Goal: Transaction & Acquisition: Purchase product/service

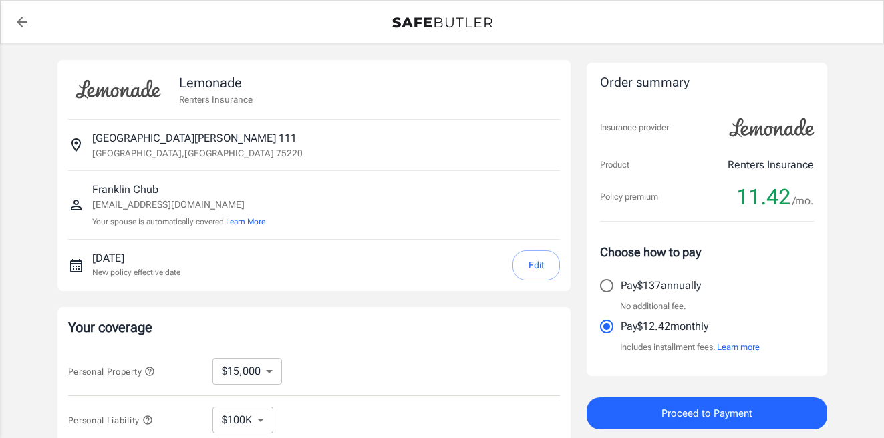
select select "15000"
select select "500"
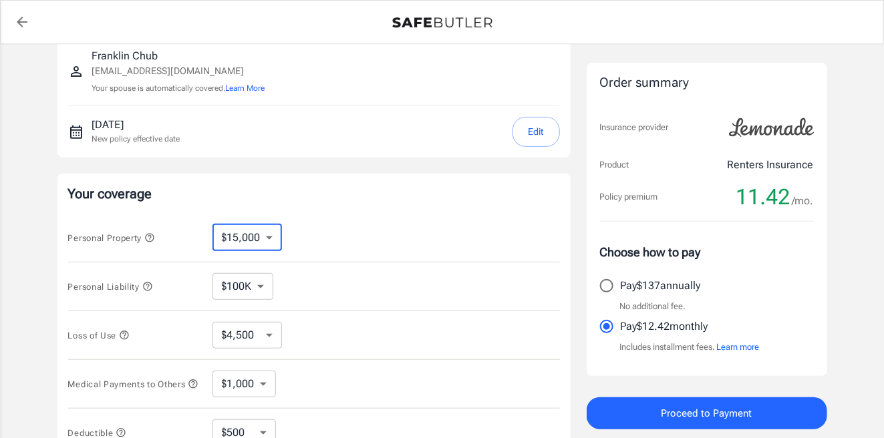
click at [267, 243] on select "$10,000 $15,000 $20,000 $25,000 $30,000 $40,000 $50,000 $100K $150K $200K $250K" at bounding box center [248, 238] width 70 height 27
select select "10000"
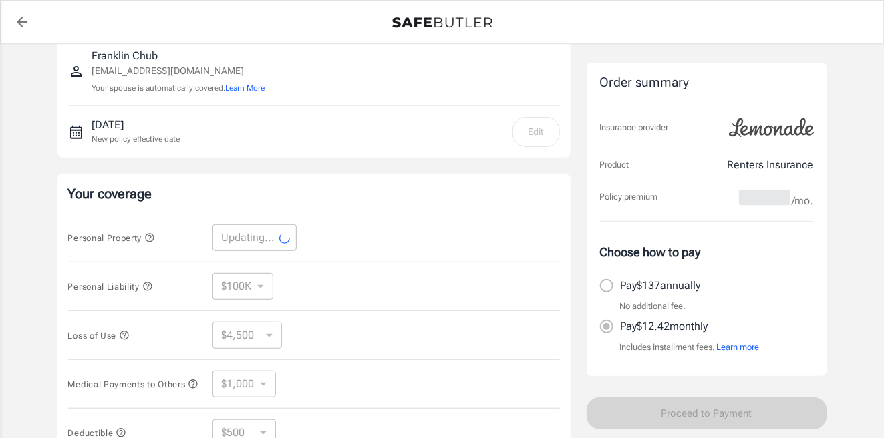
select select "10000"
select select "3000"
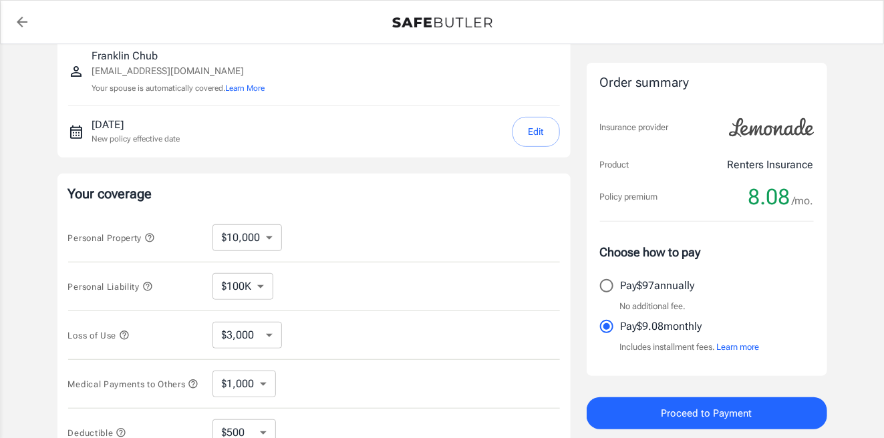
scroll to position [267, 0]
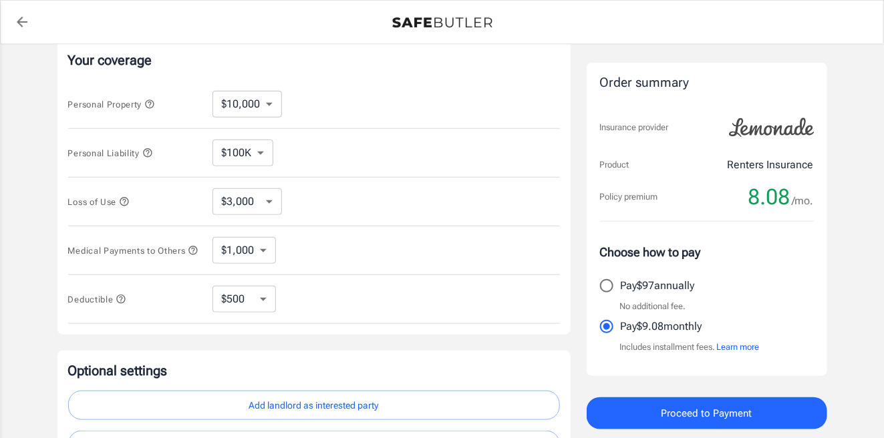
click at [248, 299] on select "$250 $500 $1,000 $2,500" at bounding box center [244, 299] width 63 height 27
select select "2500"
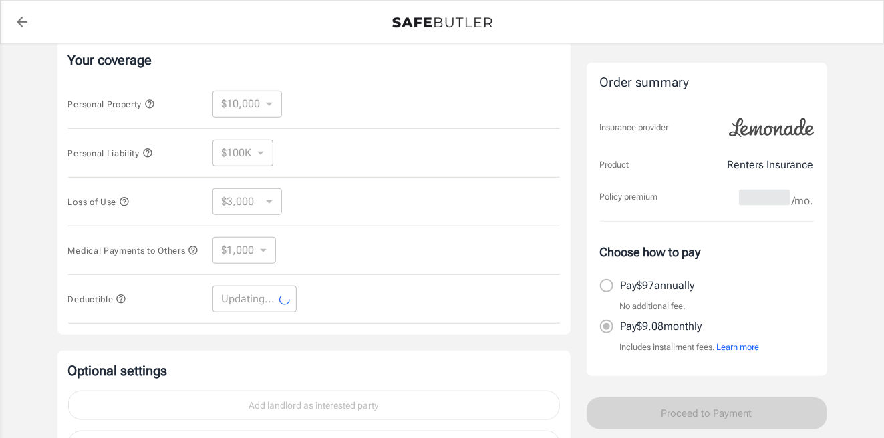
select select "2500"
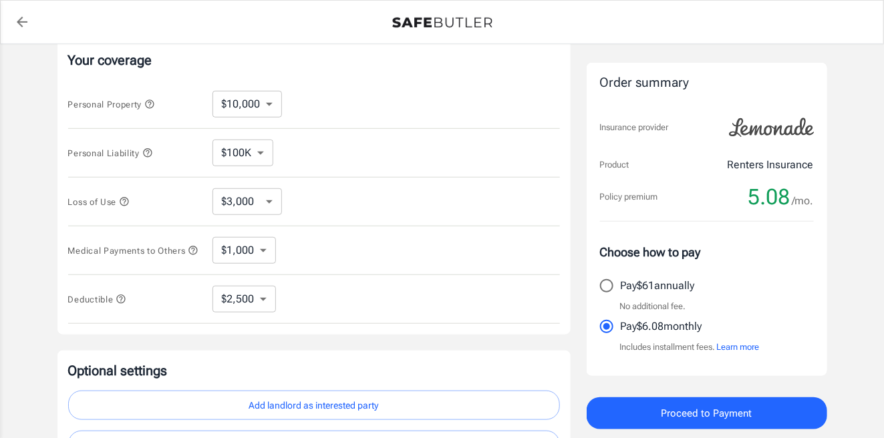
scroll to position [409, 0]
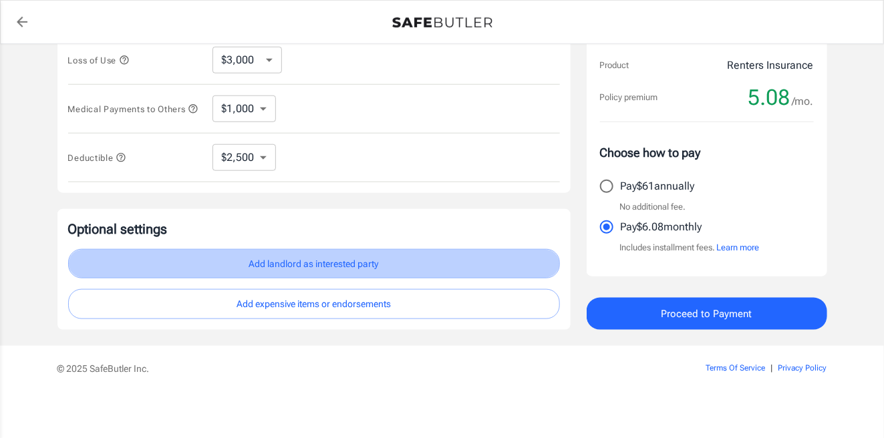
click at [377, 262] on button "Add landlord as interested party" at bounding box center [314, 264] width 492 height 30
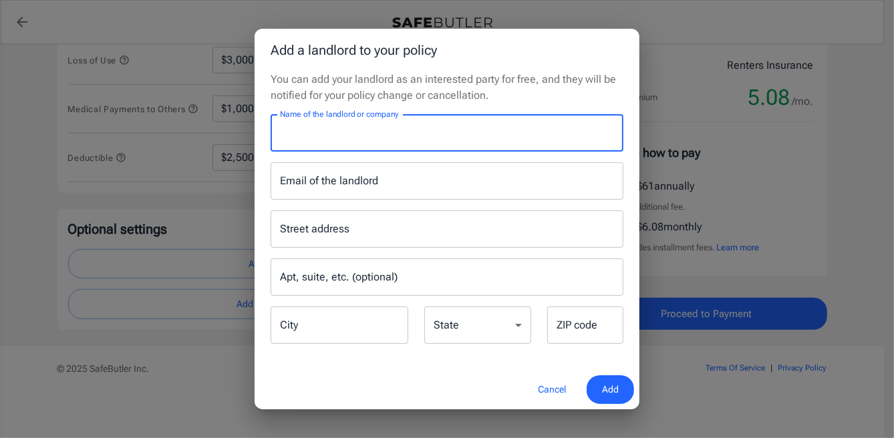
click at [393, 144] on input "Name of the landlord or company" at bounding box center [447, 132] width 353 height 37
type input "Mireya Apartment Homes"
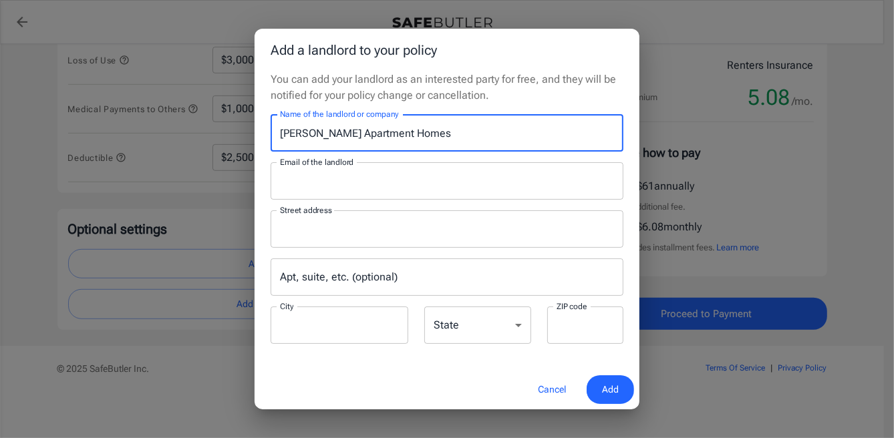
type input "leasing@mireyaaptsliving.com"
type input "P.O.Box 115009"
type input "Carrollton"
type input "75011"
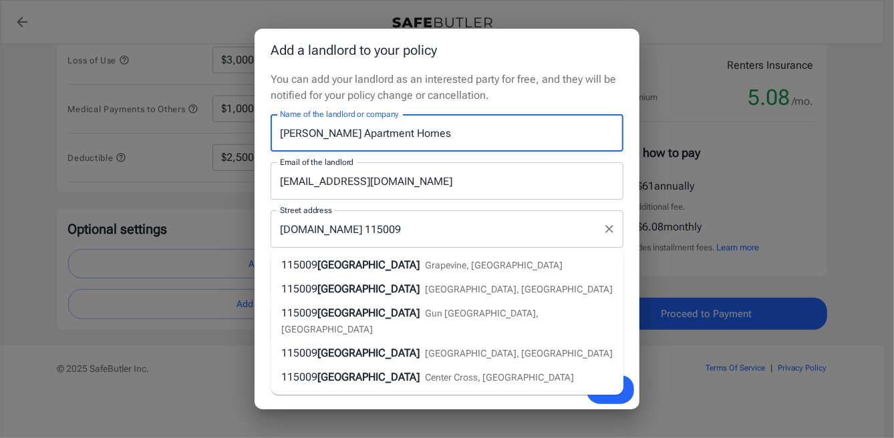
click at [414, 229] on input "P.O.Box 115009" at bounding box center [437, 229] width 321 height 25
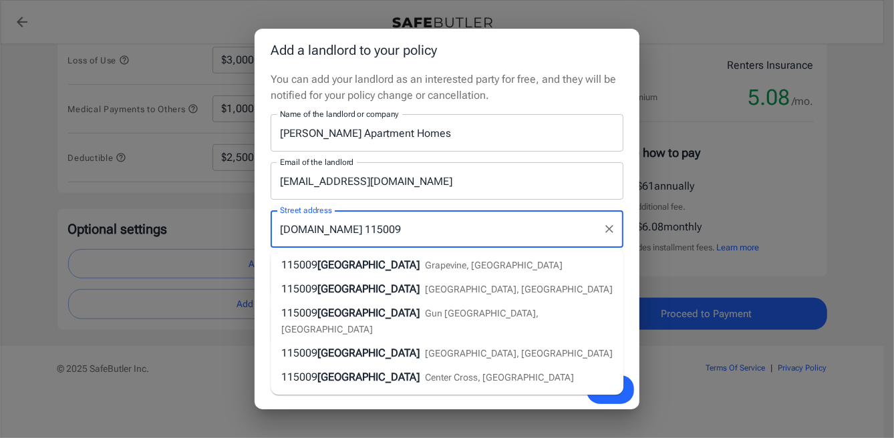
click at [454, 186] on input "leasing@mireyaaptsliving.com" at bounding box center [447, 180] width 353 height 37
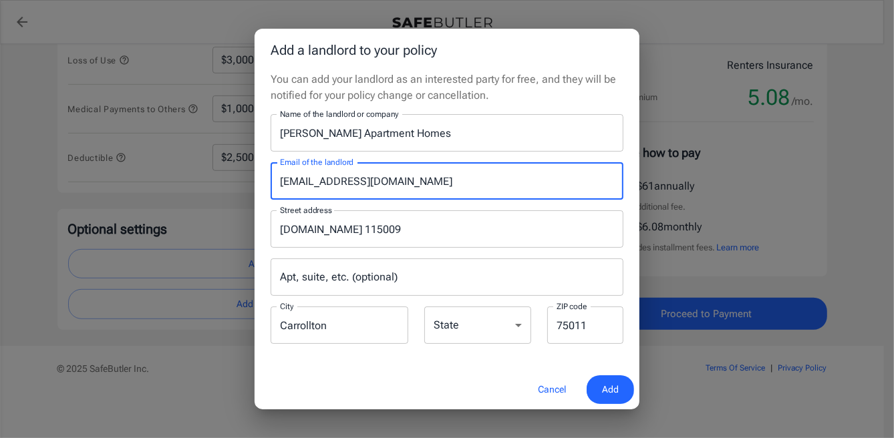
click at [501, 328] on select "Alabama Alaska Arizona Arkansas California Colorado Connecticut Delaware Distri…" at bounding box center [477, 325] width 107 height 37
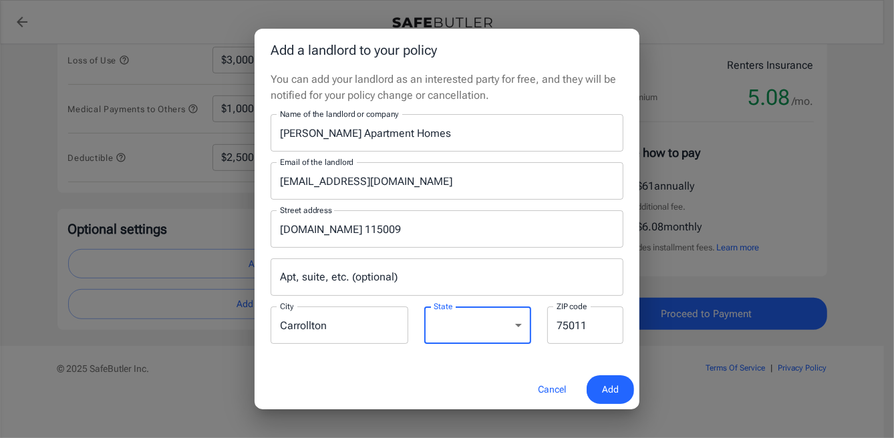
select select "TX"
click at [424, 307] on select "Alabama Alaska Arizona Arkansas California Colorado Connecticut Delaware Distri…" at bounding box center [477, 325] width 107 height 37
click at [624, 388] on button "Add" at bounding box center [610, 390] width 47 height 29
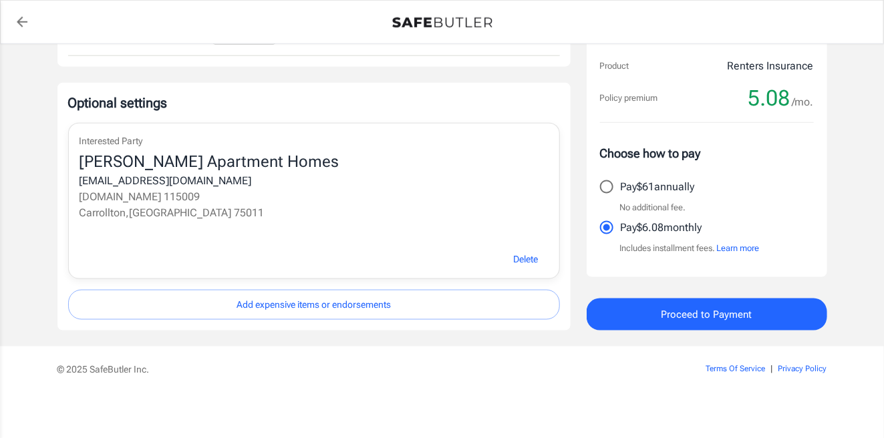
scroll to position [402, 0]
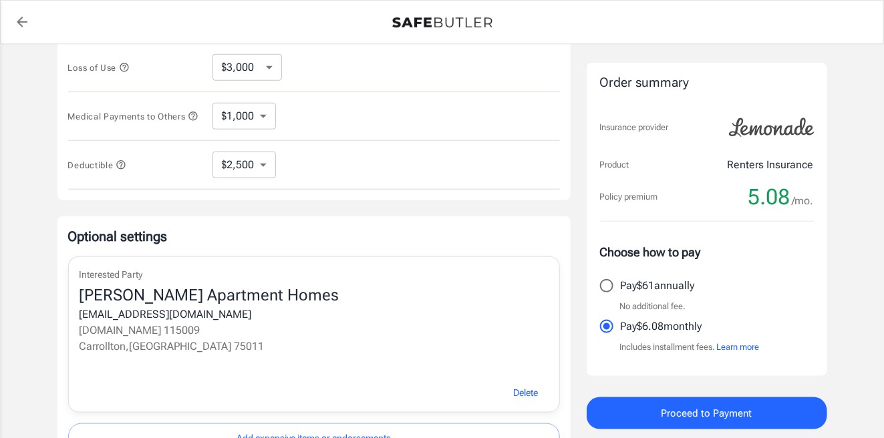
click at [601, 281] on input "Pay $61 annually" at bounding box center [607, 286] width 28 height 28
radio input "true"
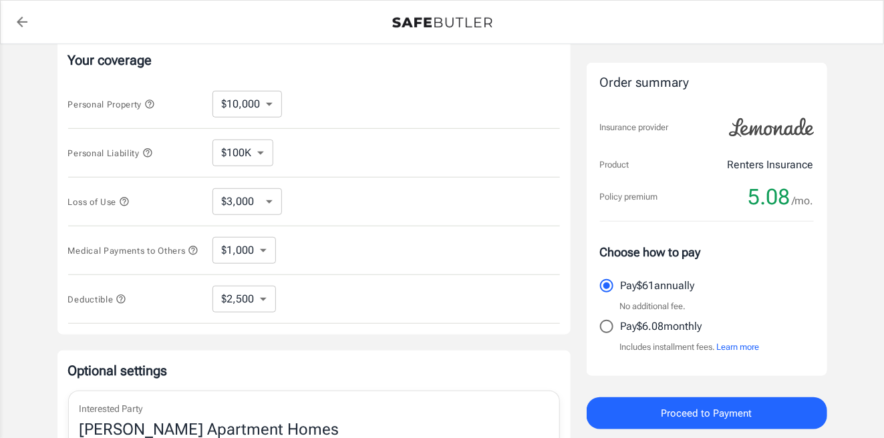
scroll to position [334, 0]
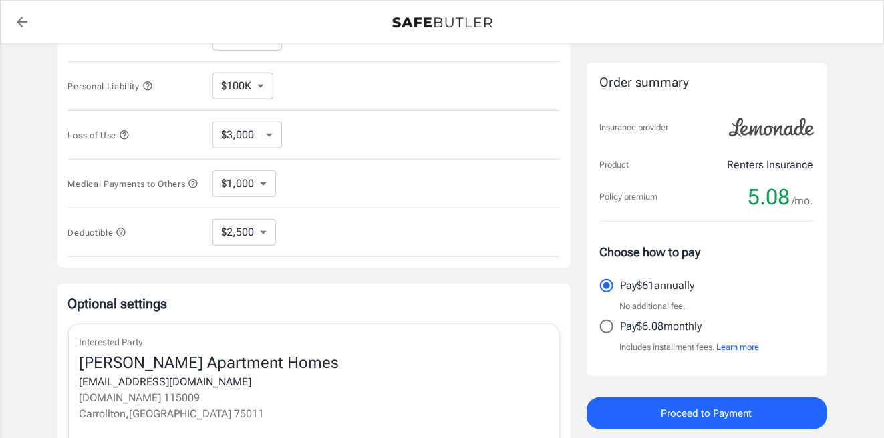
click at [612, 398] on button "Proceed to Payment" at bounding box center [707, 414] width 241 height 32
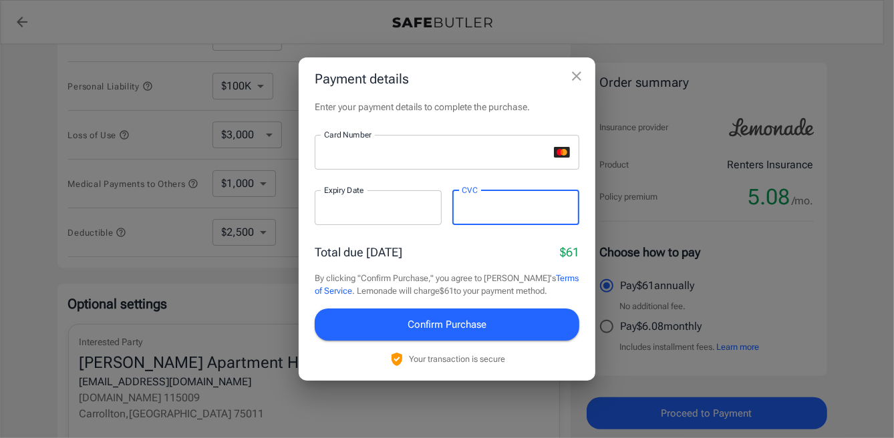
click at [408, 319] on span "Confirm Purchase" at bounding box center [447, 324] width 79 height 17
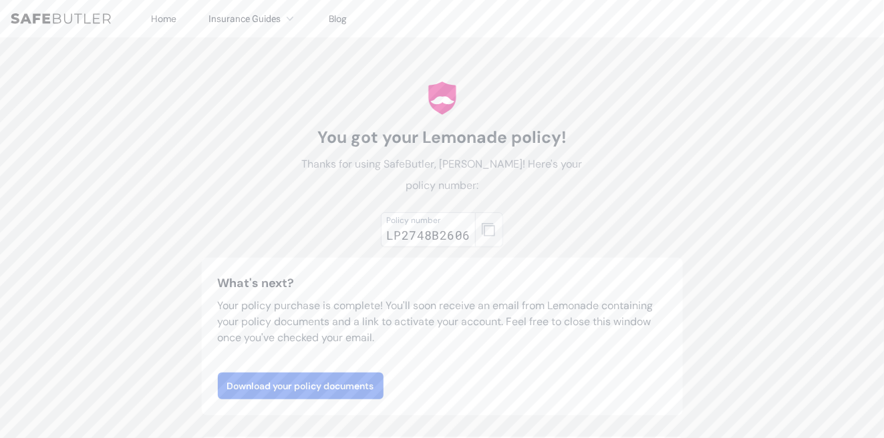
click at [495, 235] on icon "button" at bounding box center [488, 229] width 13 height 13
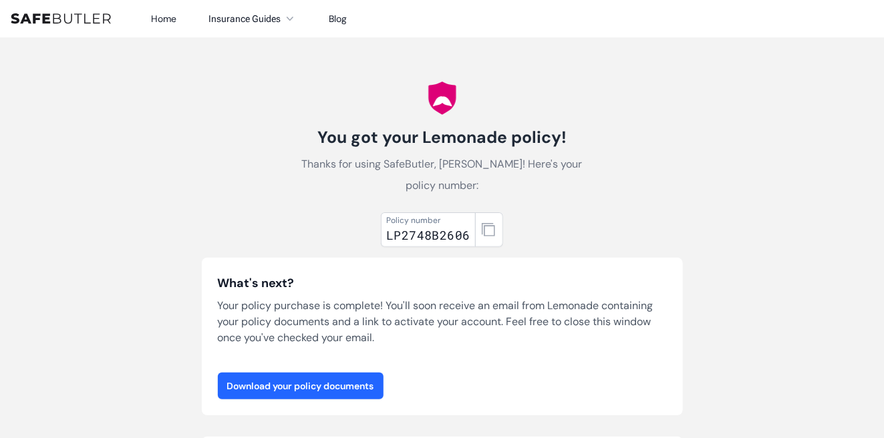
click at [255, 380] on link "Download your policy documents" at bounding box center [301, 386] width 166 height 27
